Goal: Transaction & Acquisition: Purchase product/service

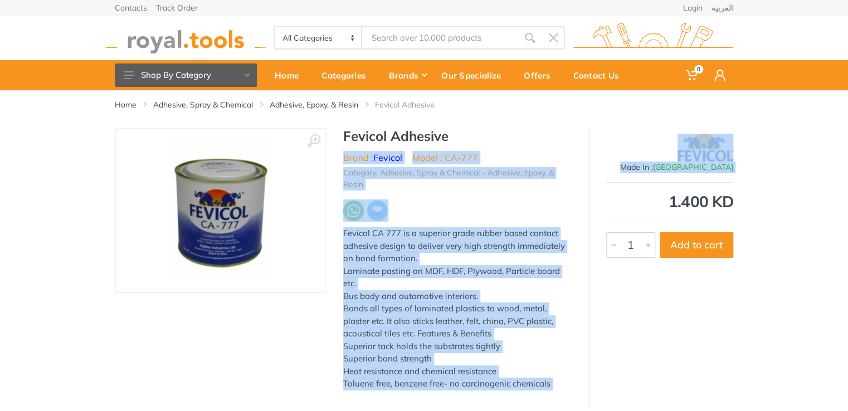
drag, startPoint x: 387, startPoint y: 158, endPoint x: 594, endPoint y: 193, distance: 209.9
click at [594, 193] on div "‹ › Fevicol Adhesive Brand : Fevicol Model : CA-777 China 3411" at bounding box center [424, 268] width 619 height 280
click at [645, 247] on div at bounding box center [648, 245] width 13 height 25
click at [608, 244] on div at bounding box center [613, 245] width 13 height 25
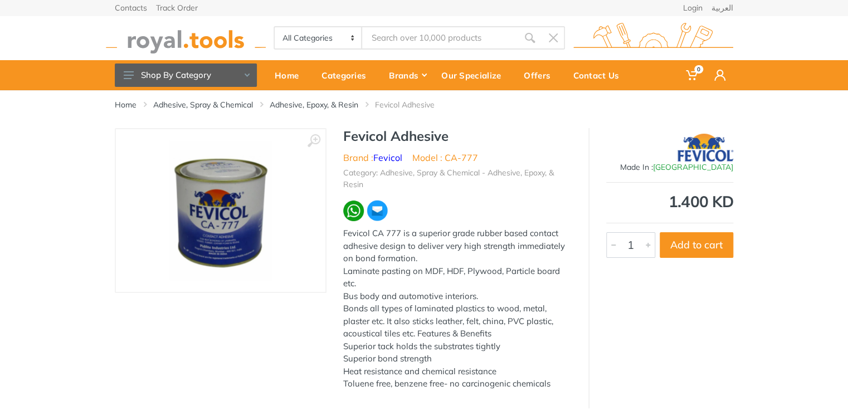
click at [604, 297] on div "Made In : [GEOGRAPHIC_DATA] 1.400 KD 3411 1 Add to cart" at bounding box center [661, 268] width 145 height 280
click at [652, 249] on div at bounding box center [648, 245] width 13 height 25
click at [651, 246] on div at bounding box center [648, 245] width 13 height 25
click at [615, 246] on div at bounding box center [613, 245] width 13 height 25
type input "1"
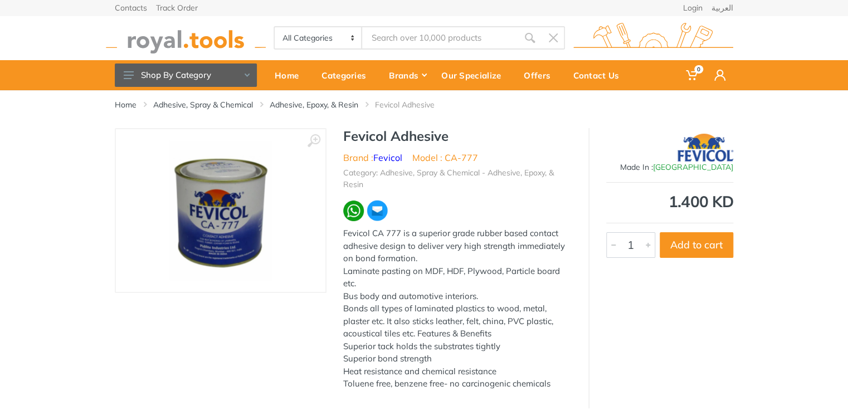
click at [615, 246] on div at bounding box center [613, 245] width 13 height 25
drag, startPoint x: 684, startPoint y: 172, endPoint x: 746, endPoint y: 172, distance: 61.9
click at [746, 172] on div "‹ › Fevicol Adhesive Brand : Fevicol Model : CA-777 1" at bounding box center [424, 268] width 848 height 280
drag, startPoint x: 678, startPoint y: 168, endPoint x: 738, endPoint y: 173, distance: 59.9
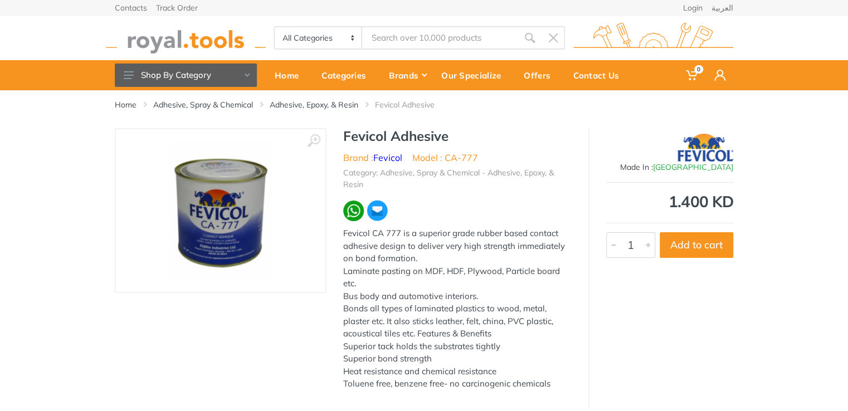
click at [738, 173] on div "‹ › Fevicol Adhesive Brand : Fevicol Model : CA-777 China 3411" at bounding box center [423, 268] width 635 height 280
click at [767, 164] on div "‹ › Fevicol Adhesive Brand : Fevicol Model : CA-777 1" at bounding box center [424, 268] width 848 height 280
drag, startPoint x: 678, startPoint y: 169, endPoint x: 759, endPoint y: 176, distance: 81.6
click at [759, 176] on div "‹ › Fevicol Adhesive Brand : Fevicol Model : CA-777 1" at bounding box center [424, 268] width 848 height 280
